Goal: Task Accomplishment & Management: Use online tool/utility

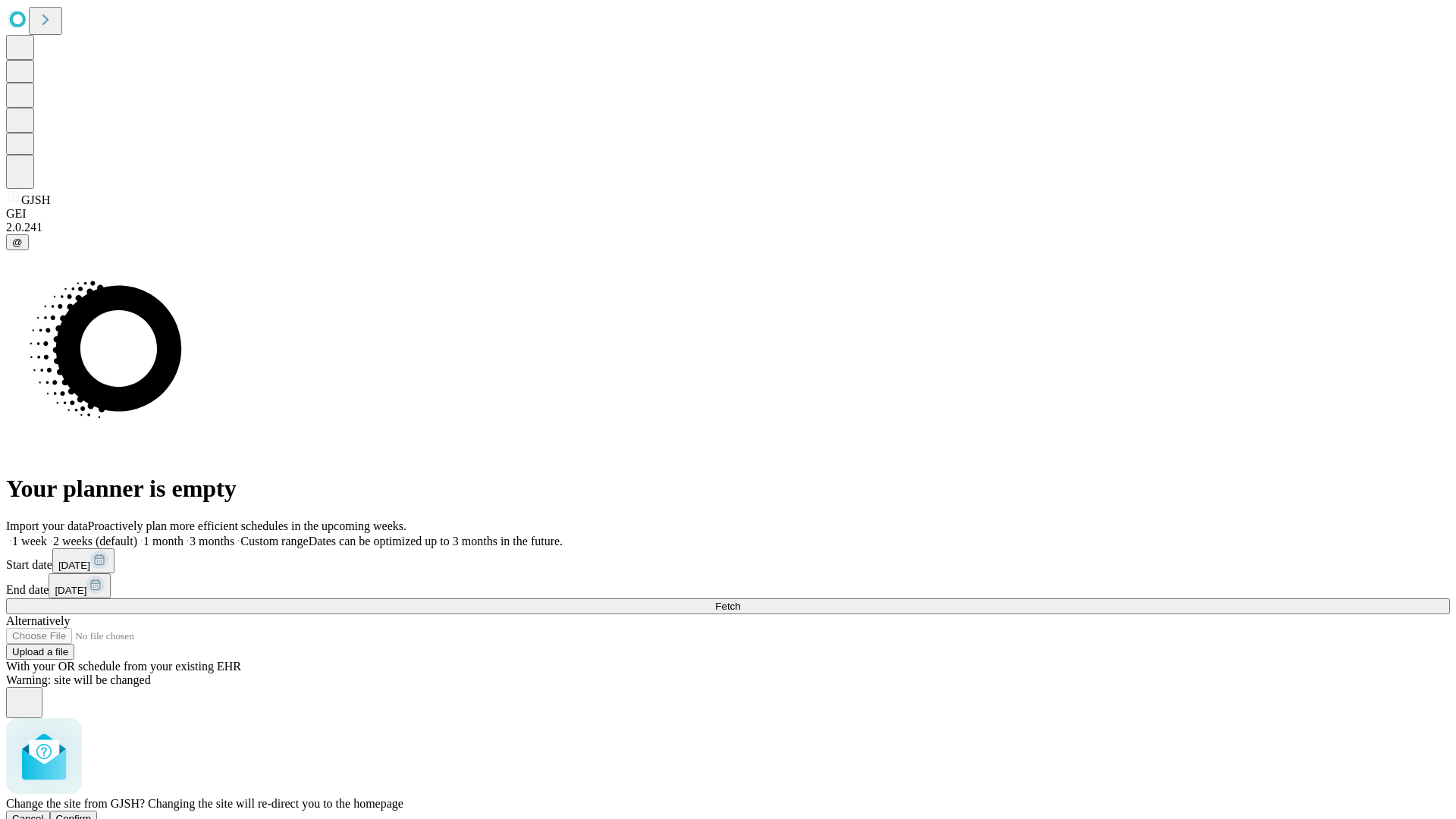
click at [91, 813] on span "Confirm" at bounding box center [73, 819] width 36 height 12
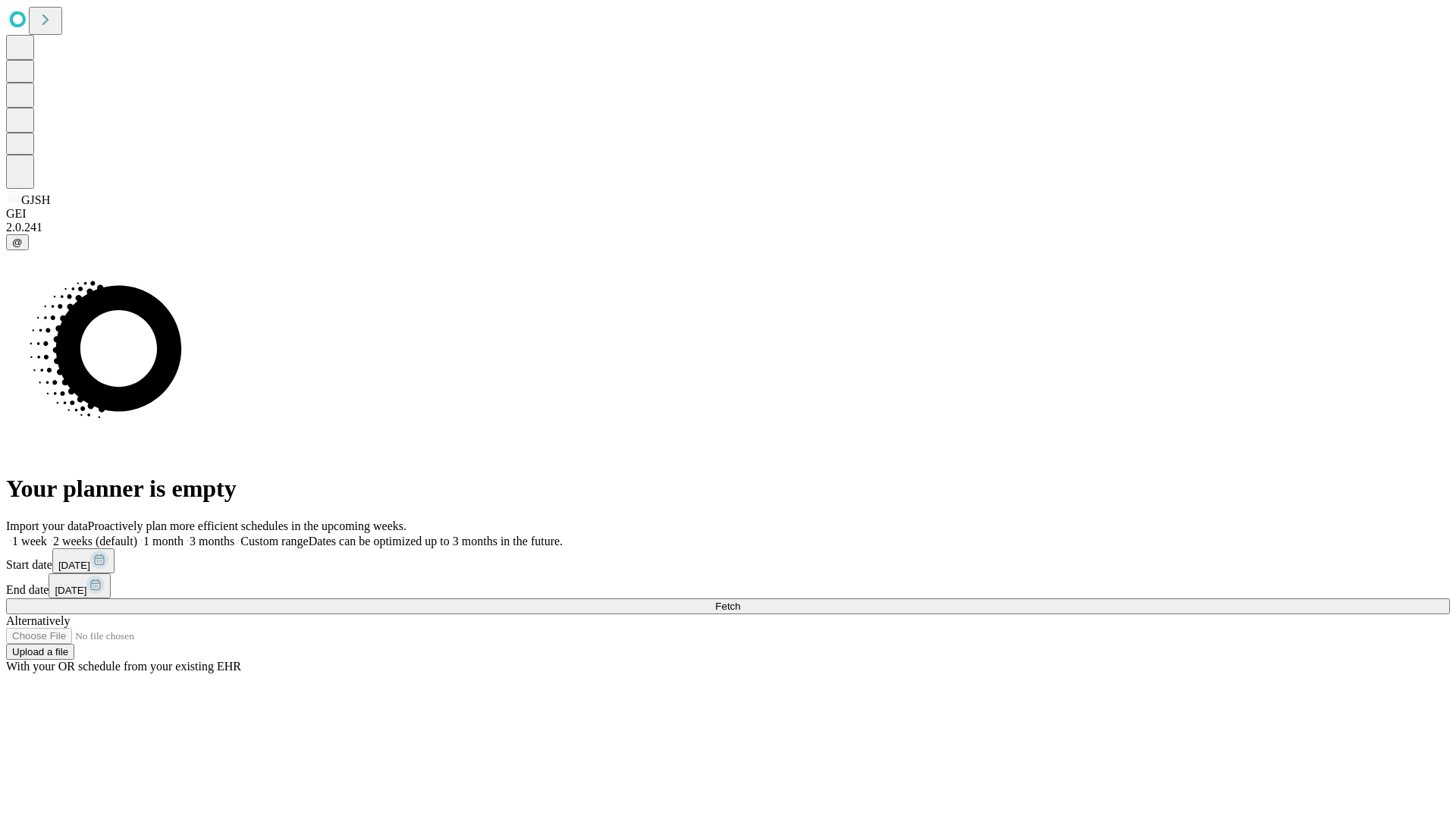
click at [47, 535] on label "1 week" at bounding box center [26, 541] width 41 height 13
click at [740, 601] on span "Fetch" at bounding box center [727, 607] width 25 height 12
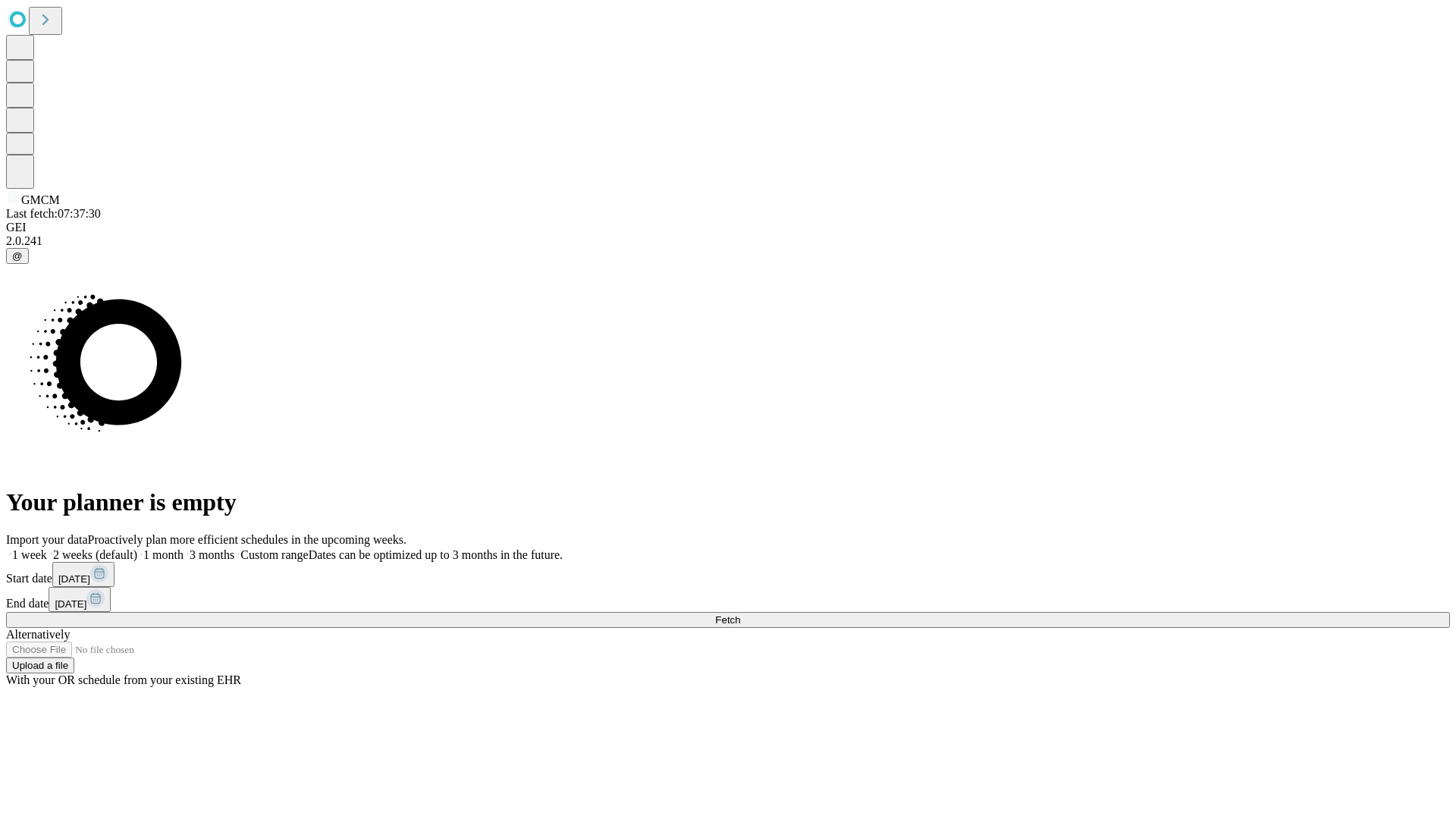
click at [47, 548] on label "1 week" at bounding box center [26, 554] width 41 height 13
click at [740, 615] on span "Fetch" at bounding box center [727, 621] width 25 height 12
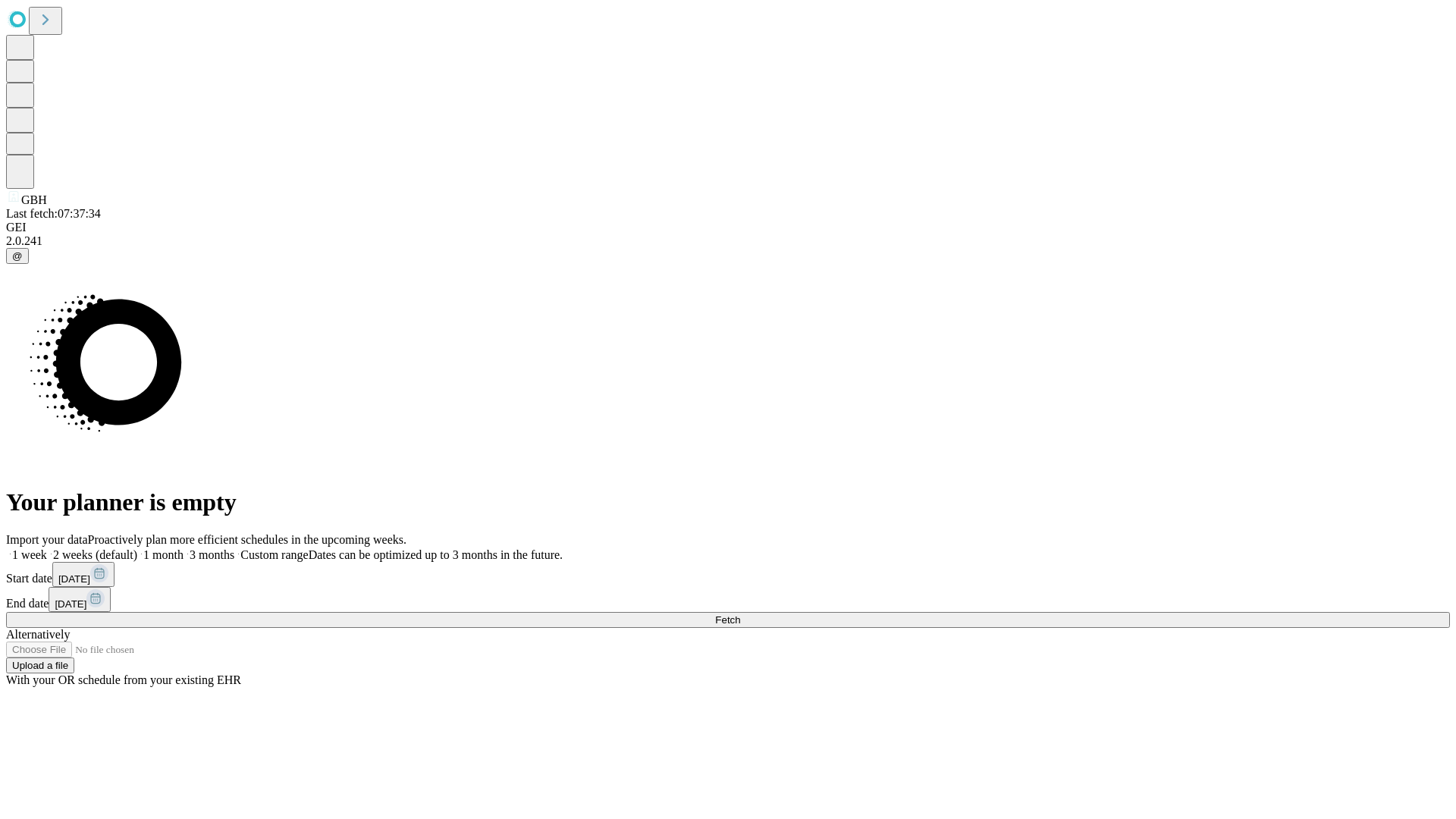
click at [740, 615] on span "Fetch" at bounding box center [727, 621] width 25 height 12
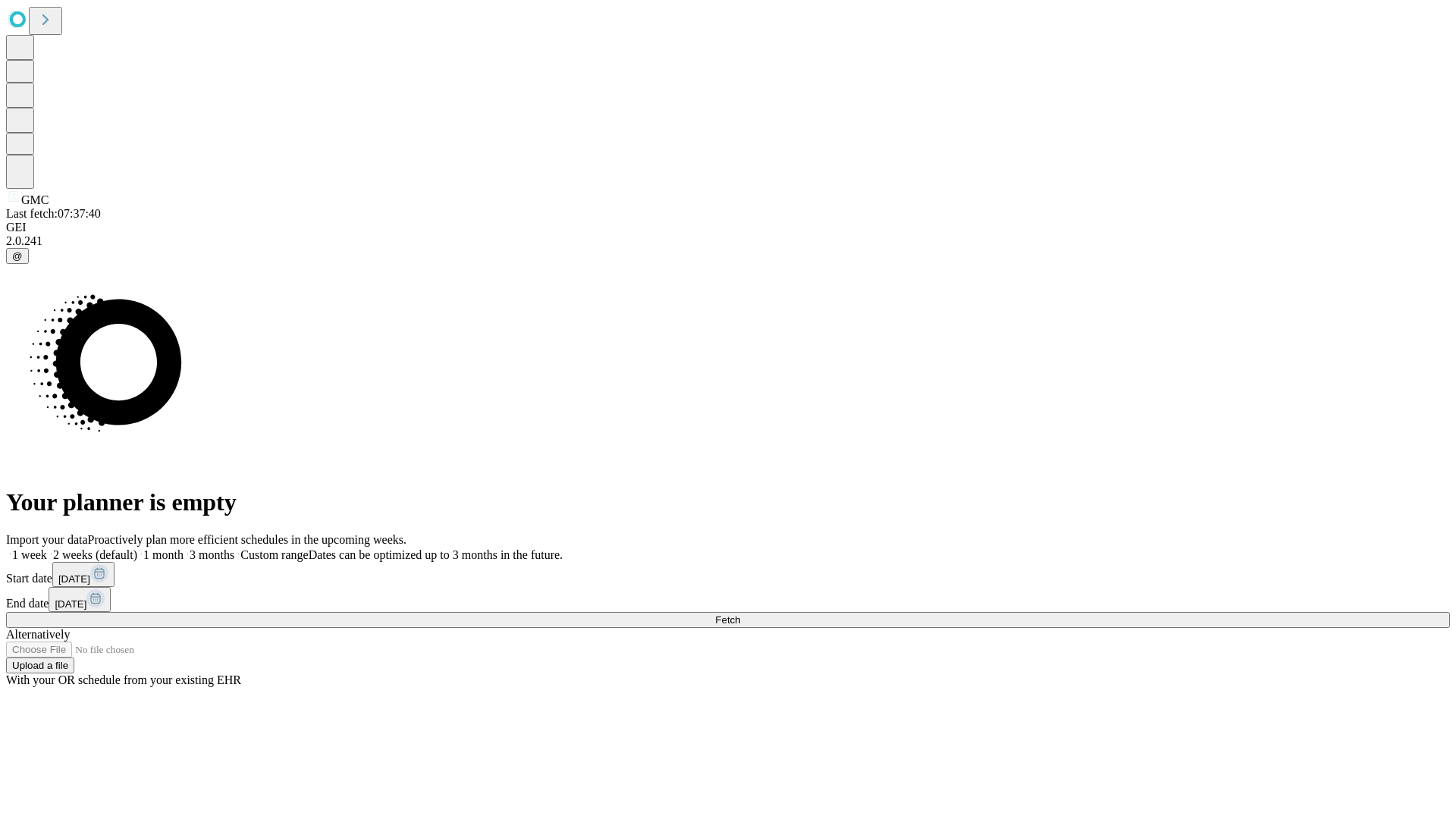
click at [740, 615] on span "Fetch" at bounding box center [727, 621] width 25 height 12
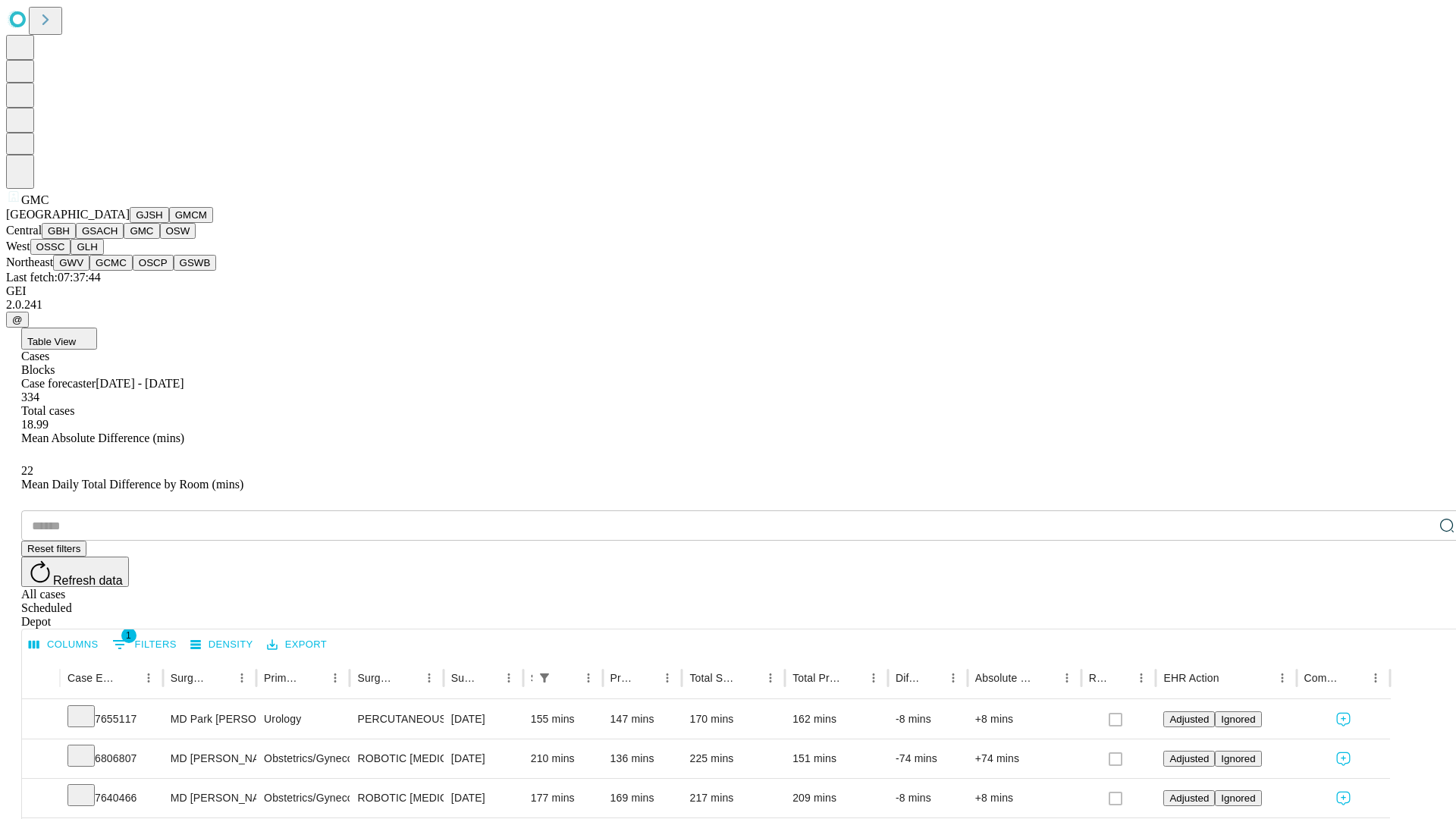
click at [160, 239] on button "OSW" at bounding box center [178, 230] width 37 height 16
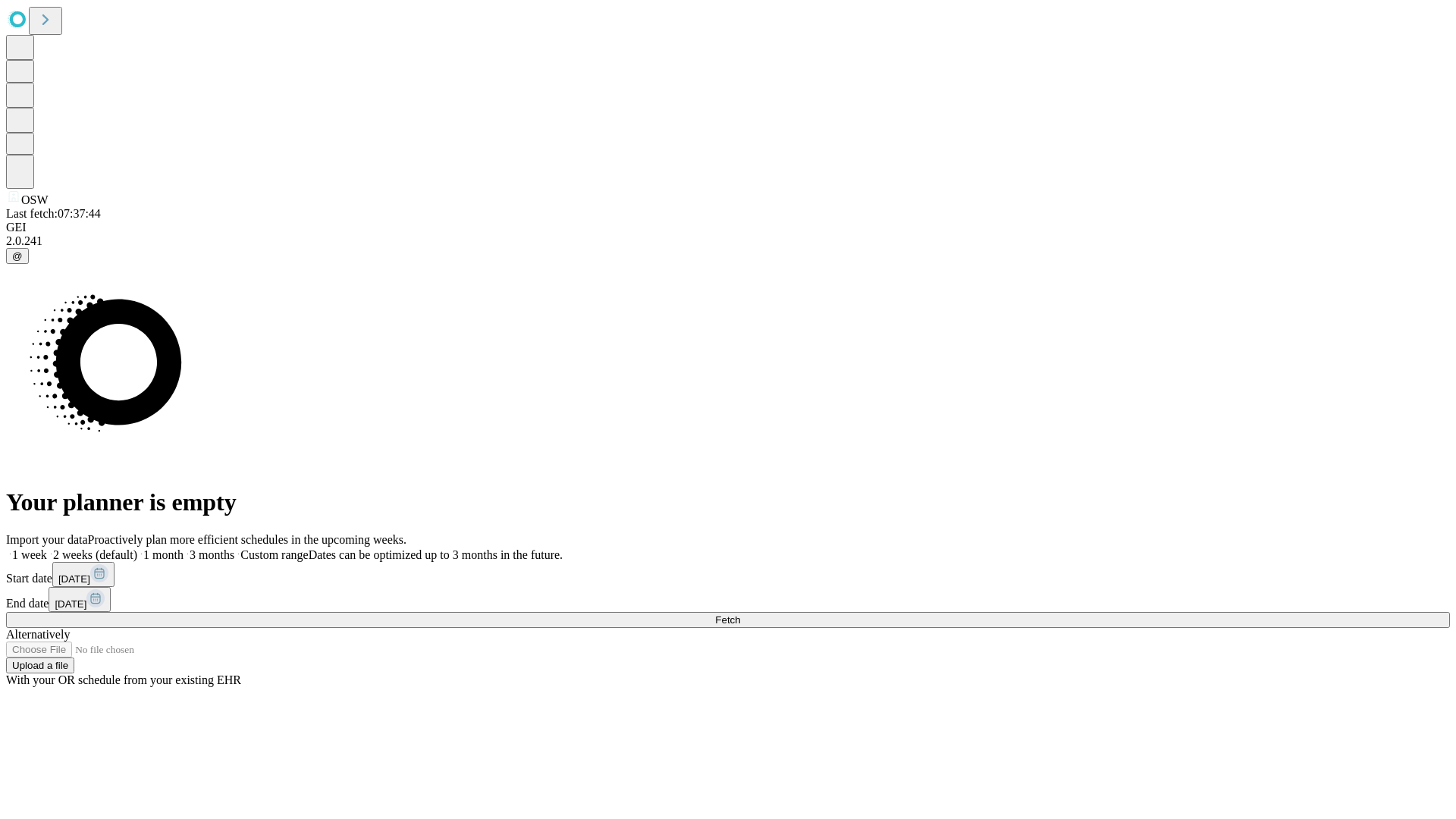
click at [47, 548] on label "1 week" at bounding box center [26, 554] width 41 height 13
click at [740, 615] on span "Fetch" at bounding box center [727, 621] width 25 height 12
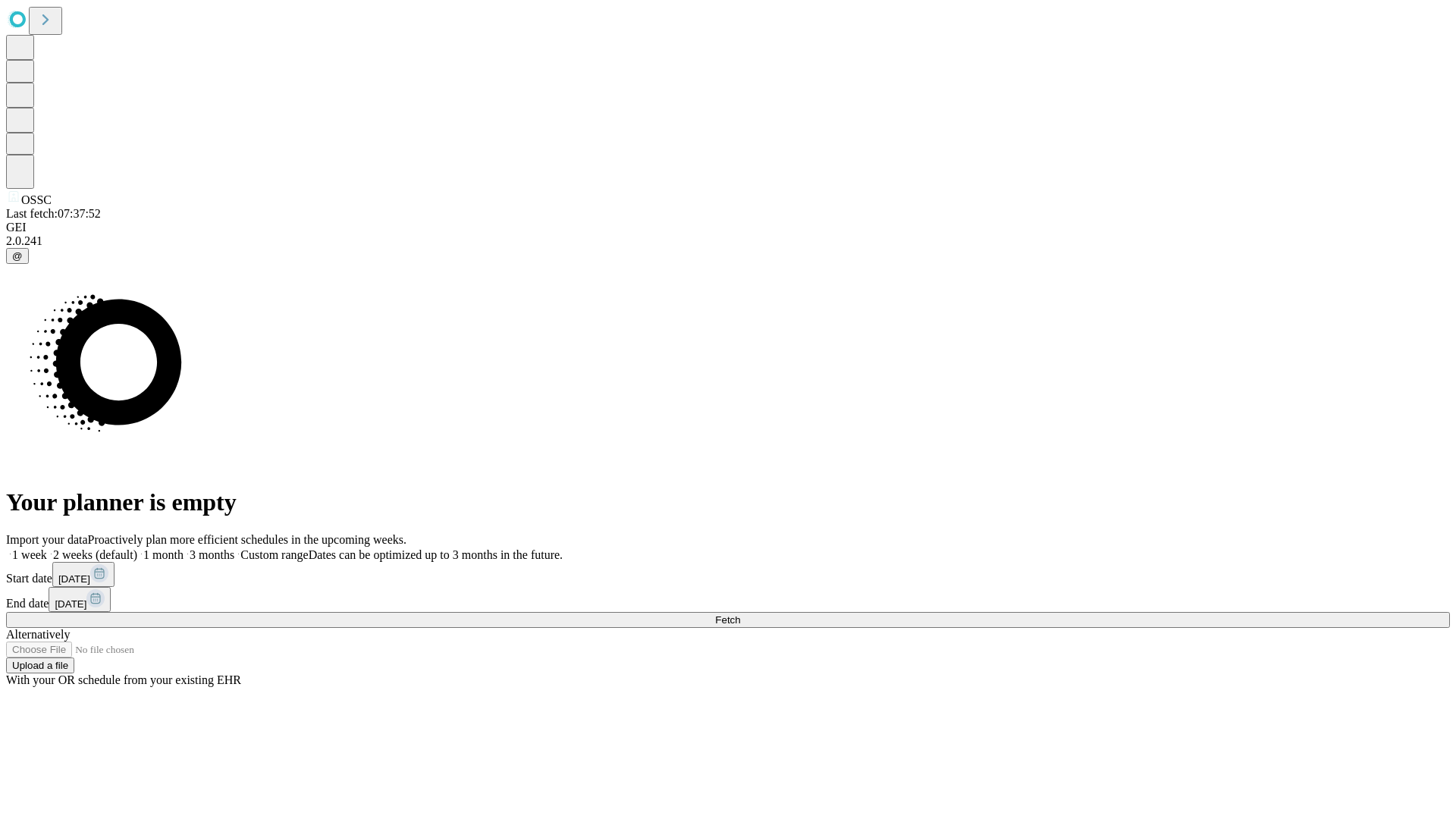
click at [47, 548] on label "1 week" at bounding box center [26, 554] width 41 height 13
click at [740, 615] on span "Fetch" at bounding box center [727, 621] width 25 height 12
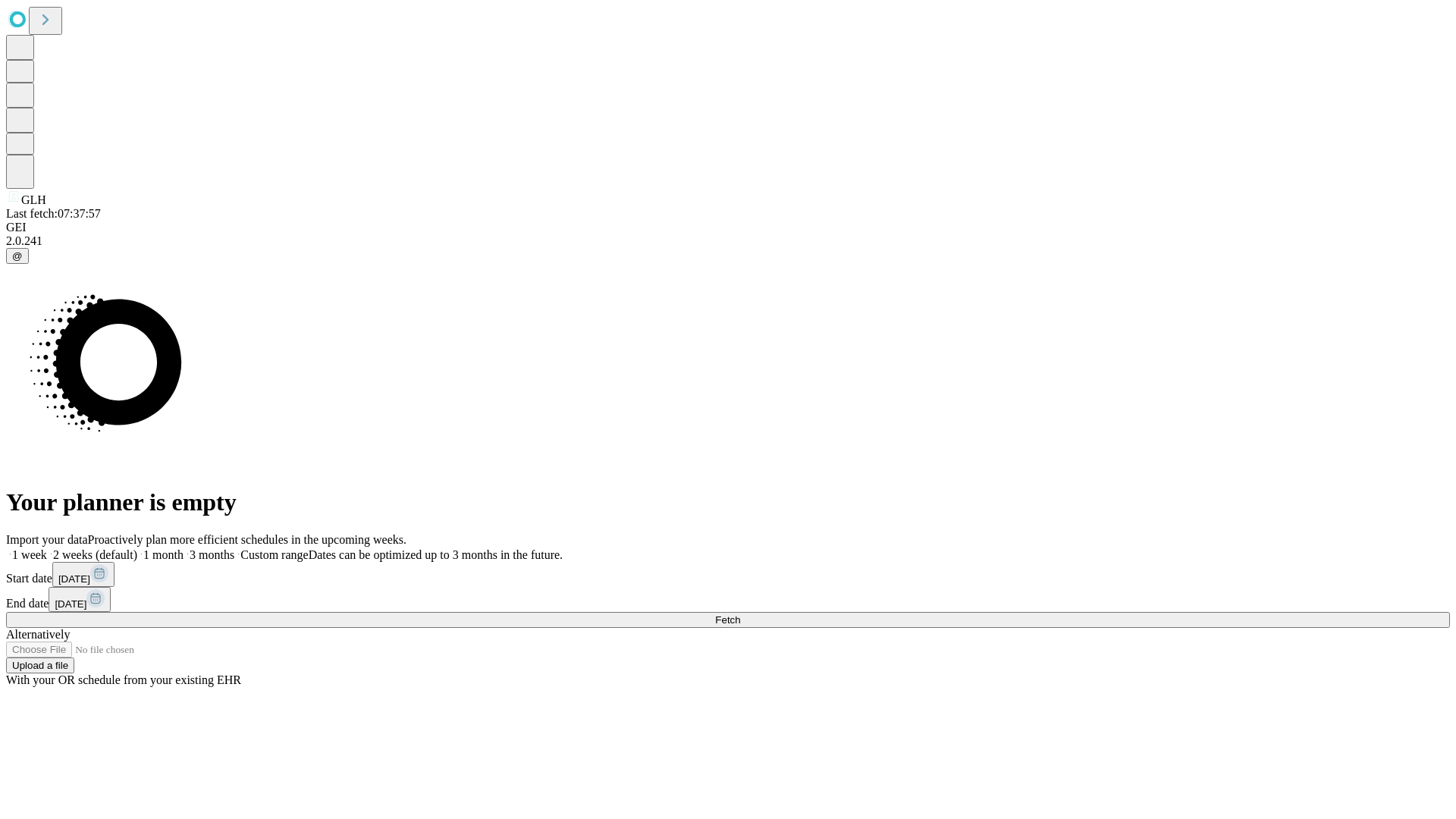
click at [740, 615] on span "Fetch" at bounding box center [727, 621] width 25 height 12
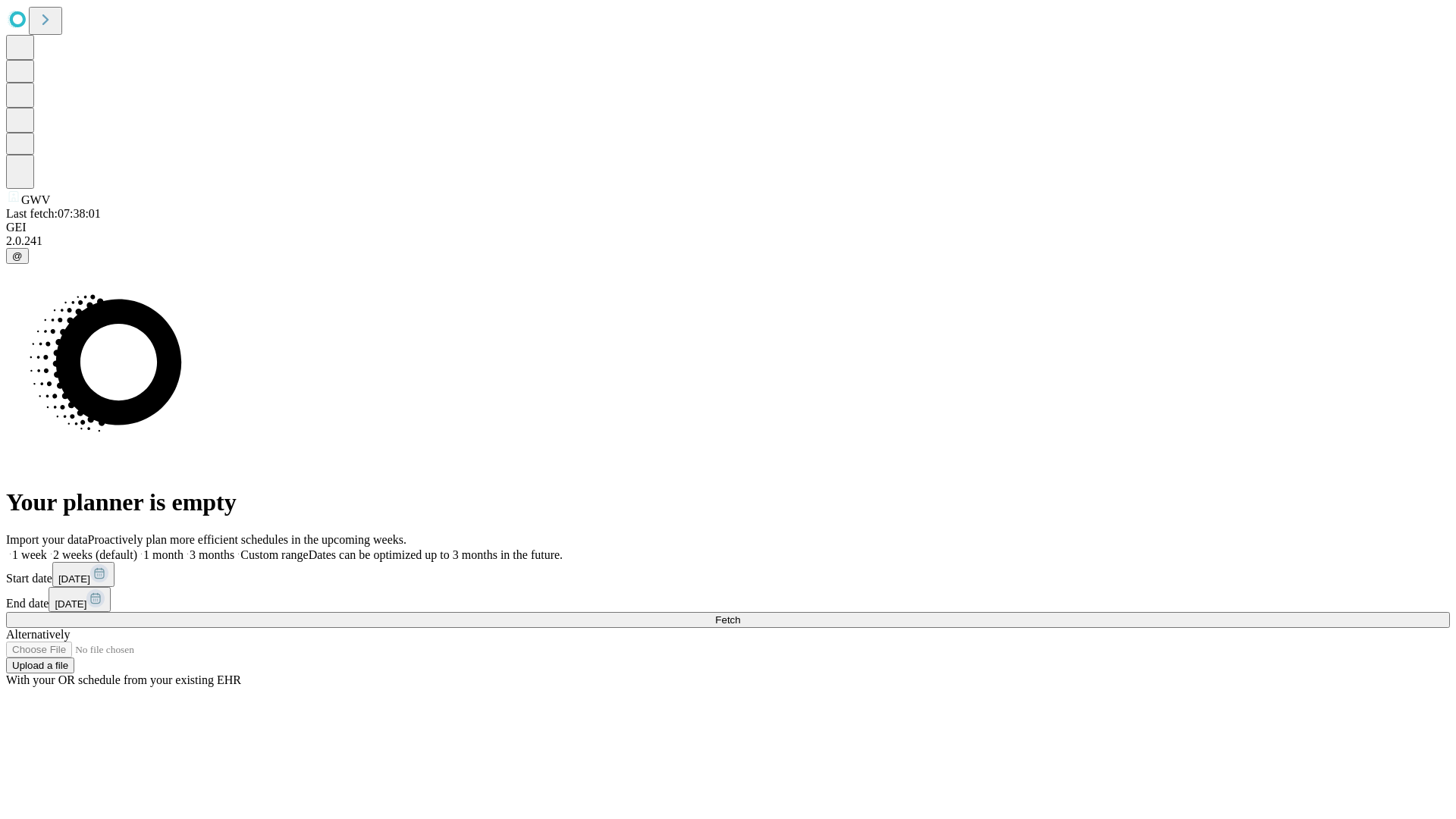
click at [47, 548] on label "1 week" at bounding box center [26, 554] width 41 height 13
click at [740, 615] on span "Fetch" at bounding box center [727, 621] width 25 height 12
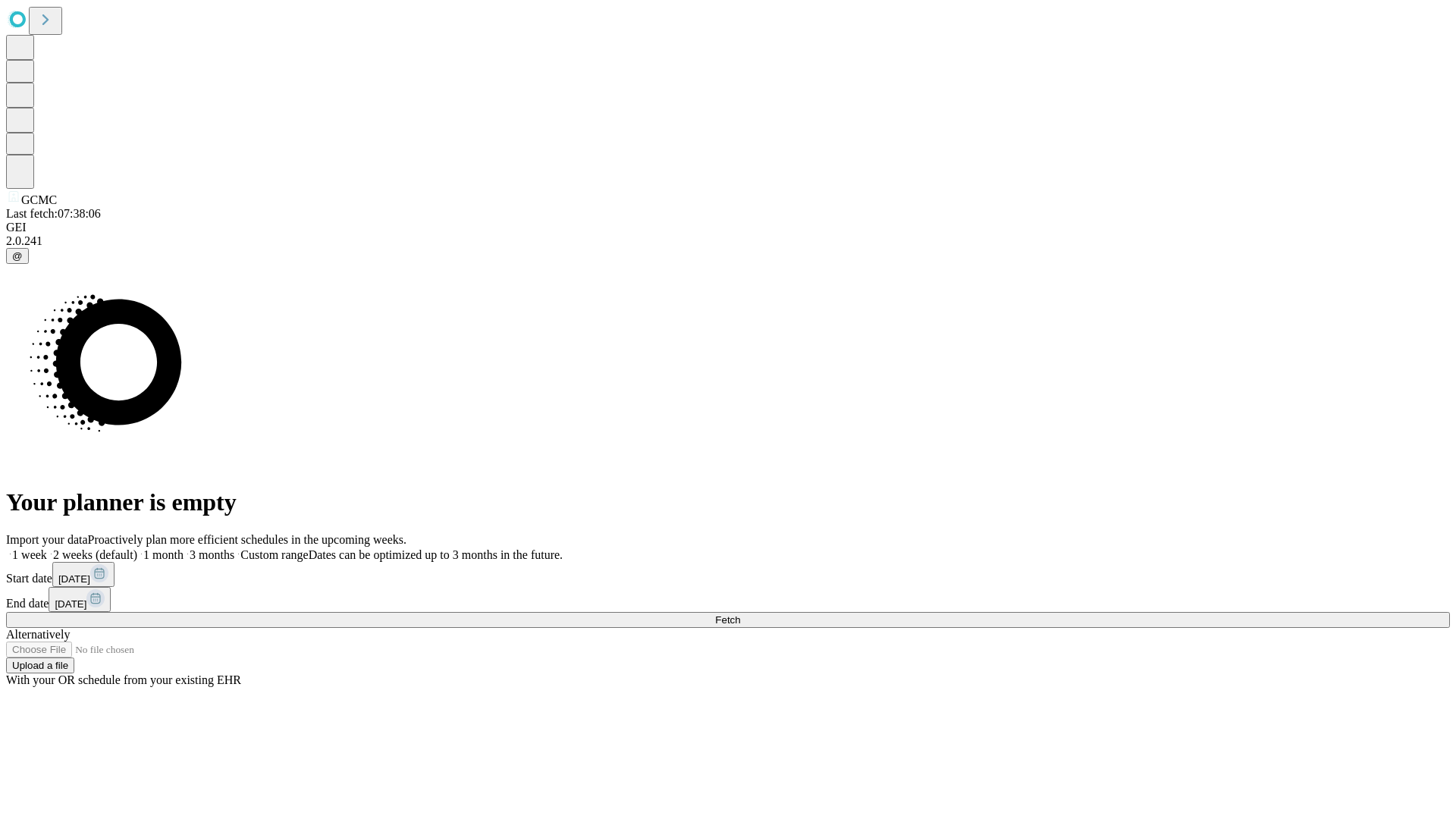
click at [47, 548] on label "1 week" at bounding box center [26, 554] width 41 height 13
click at [740, 615] on span "Fetch" at bounding box center [727, 621] width 25 height 12
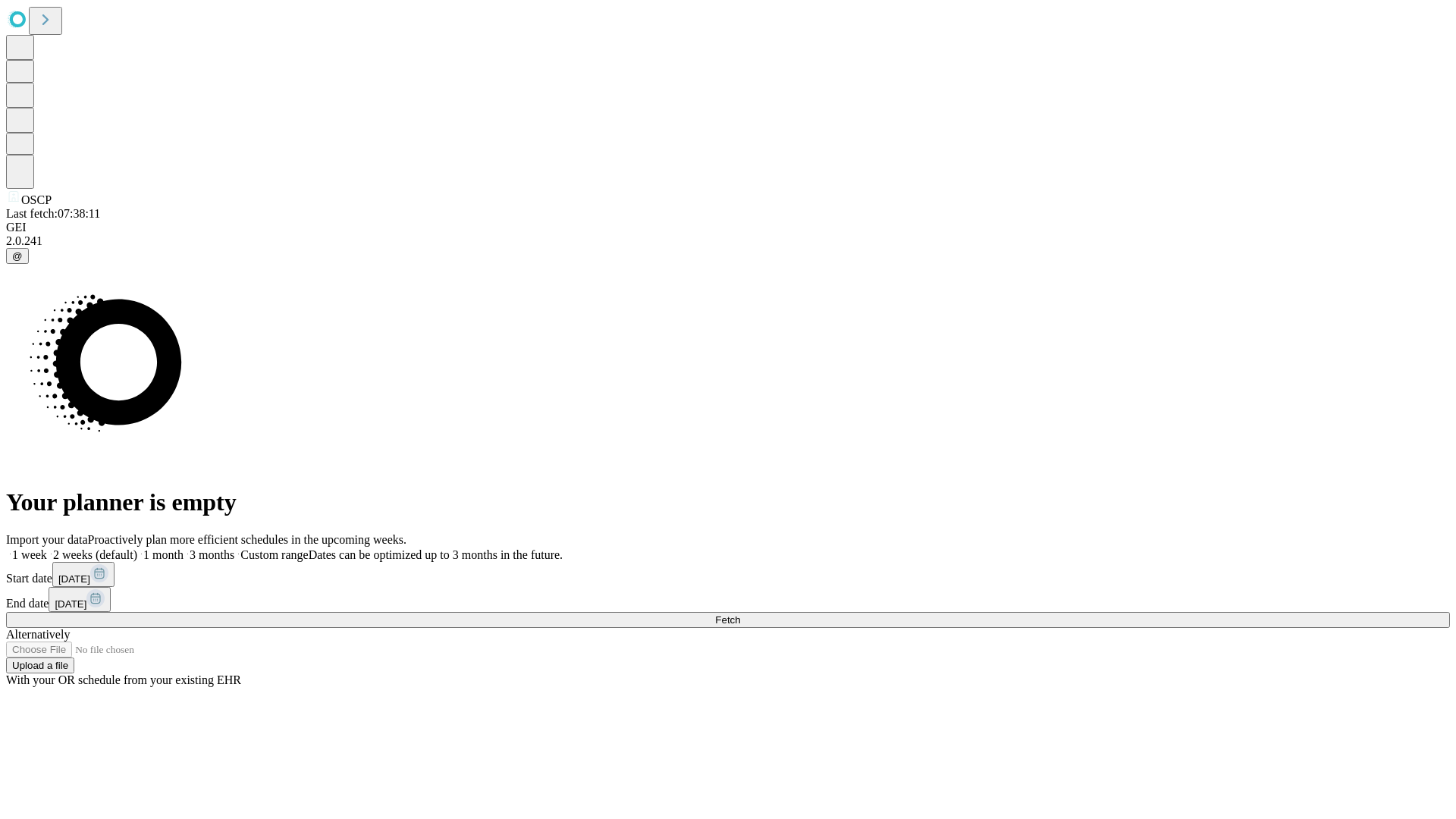
click at [47, 548] on label "1 week" at bounding box center [26, 554] width 41 height 13
click at [740, 615] on span "Fetch" at bounding box center [727, 621] width 25 height 12
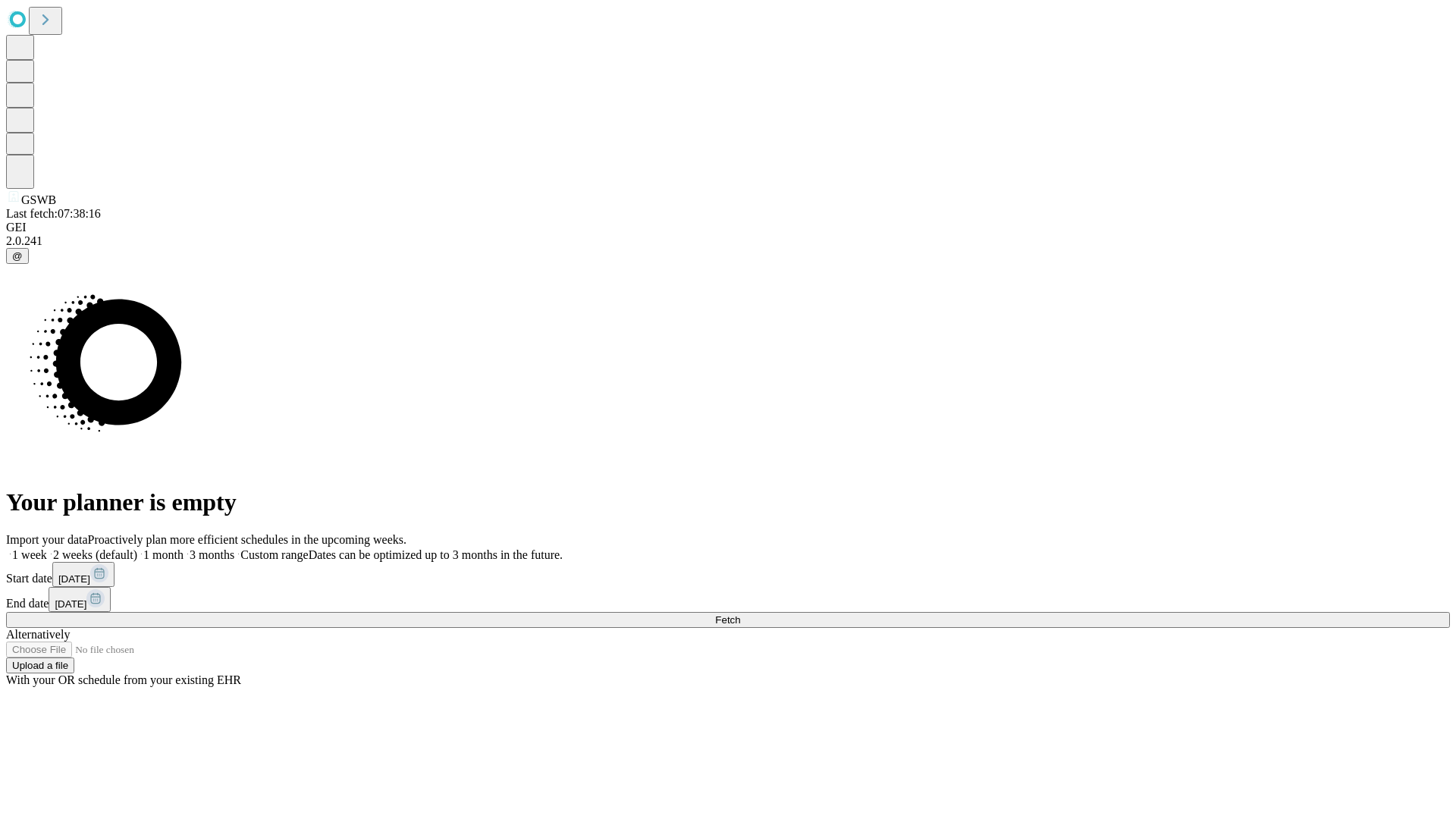
click at [47, 548] on label "1 week" at bounding box center [26, 554] width 41 height 13
click at [740, 615] on span "Fetch" at bounding box center [727, 621] width 25 height 12
